Goal: Task Accomplishment & Management: Manage account settings

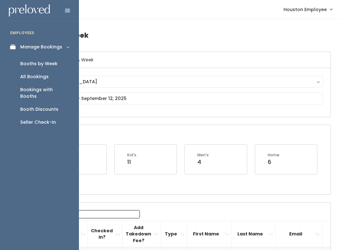
click at [38, 63] on div "Booths by Week" at bounding box center [38, 63] width 37 height 7
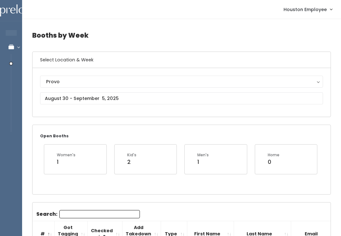
click at [63, 83] on div "Provo" at bounding box center [181, 81] width 271 height 7
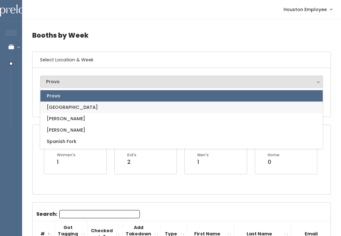
click at [54, 105] on span "[GEOGRAPHIC_DATA]" at bounding box center [72, 107] width 51 height 7
select select "5"
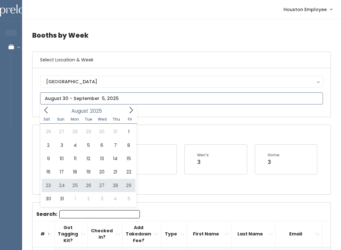
type input "August 23 to August 29"
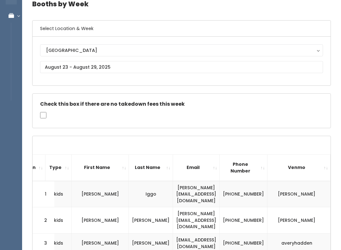
scroll to position [27, 0]
